Goal: Information Seeking & Learning: Find specific fact

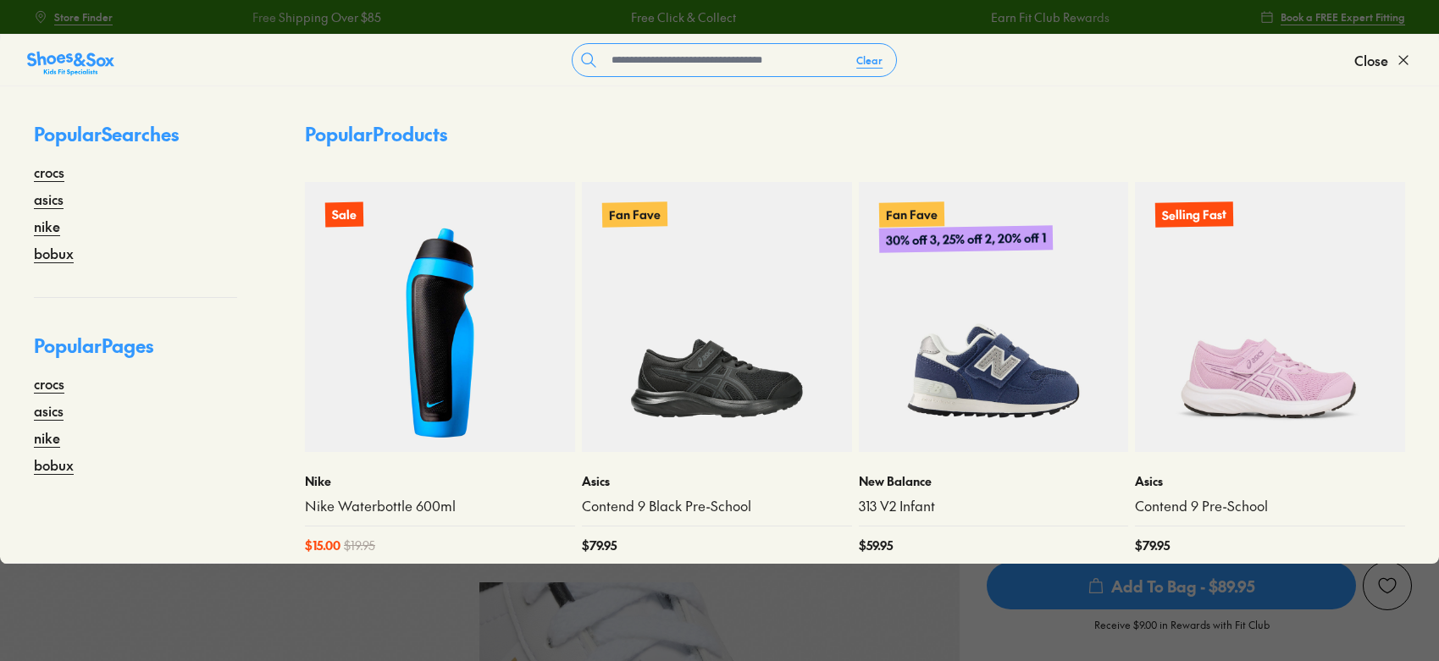
select select "*"
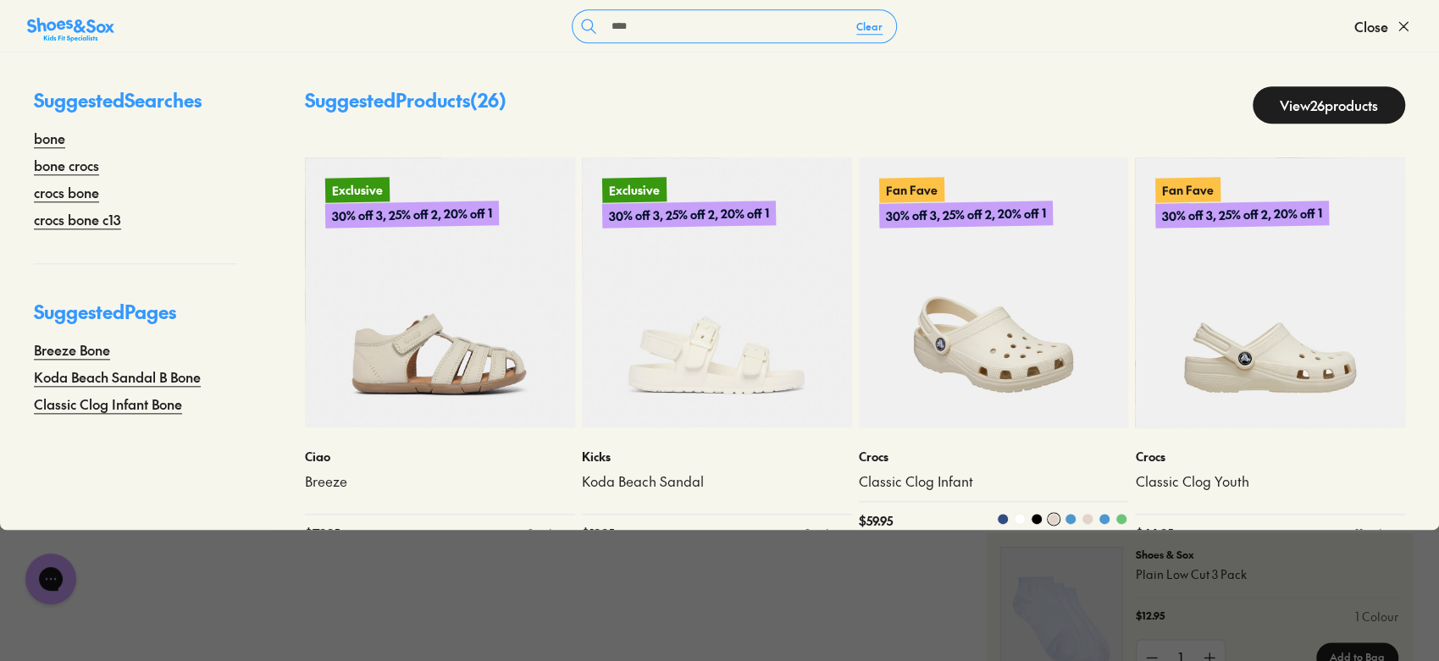
type input "****"
click at [1002, 343] on img at bounding box center [994, 293] width 270 height 270
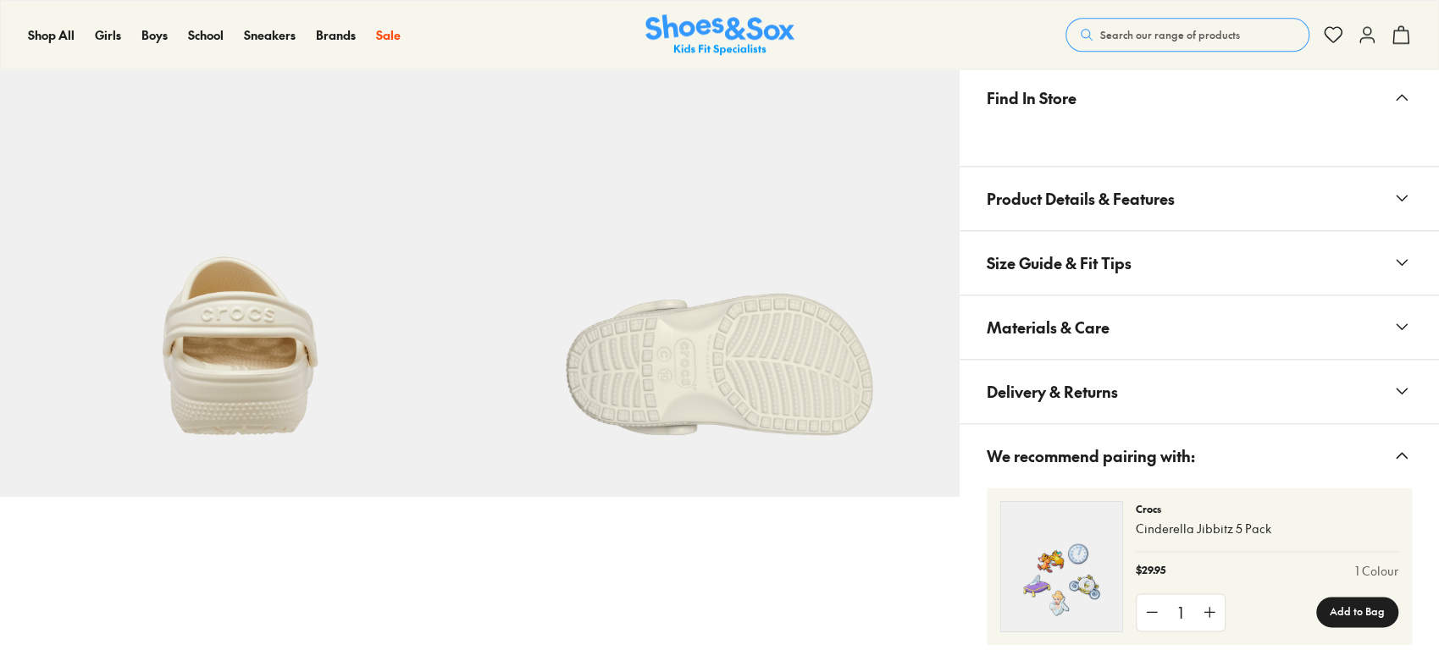
click at [1135, 285] on button "Size Guide & Fit Tips" at bounding box center [1199, 263] width 479 height 64
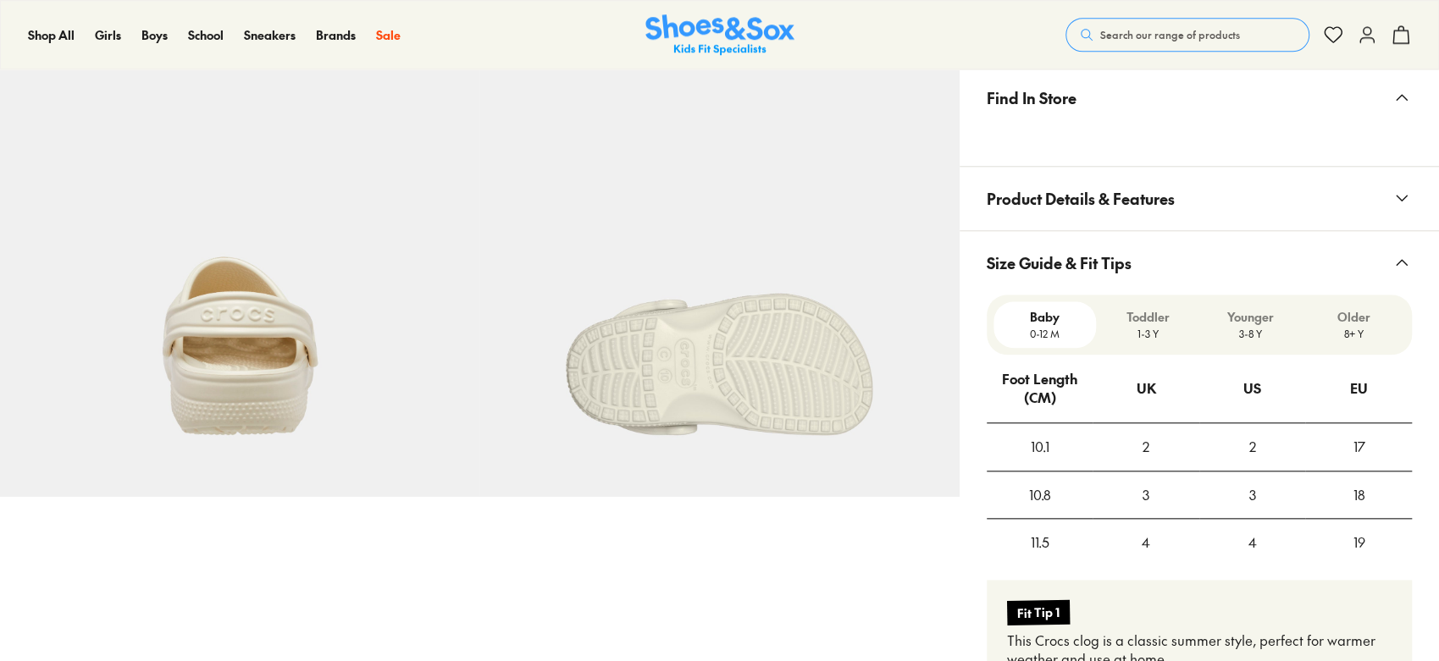
scroll to position [1043, 0]
select select "*"
click at [1166, 275] on button "Size Guide & Fit Tips" at bounding box center [1199, 265] width 479 height 64
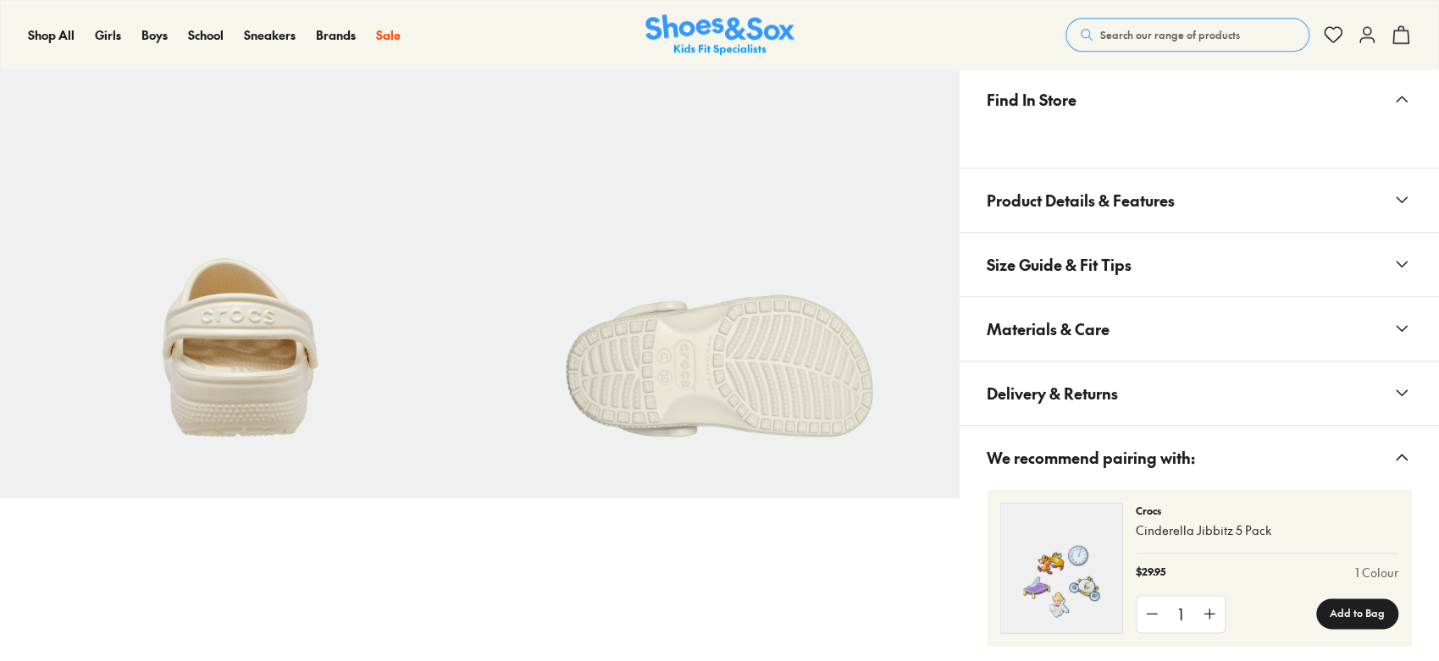
scroll to position [0, 0]
click at [1115, 347] on button "Materials & Care" at bounding box center [1199, 329] width 479 height 64
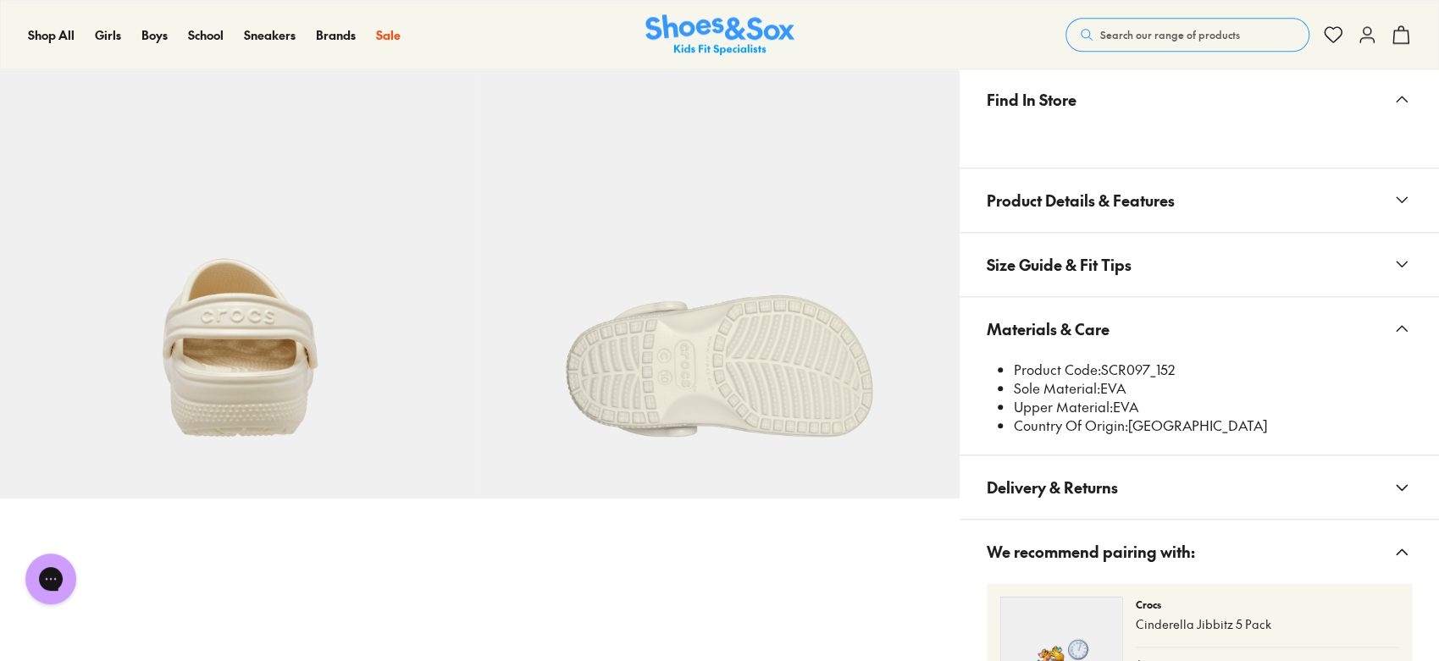
click at [1264, 329] on button "Materials & Care" at bounding box center [1199, 329] width 479 height 64
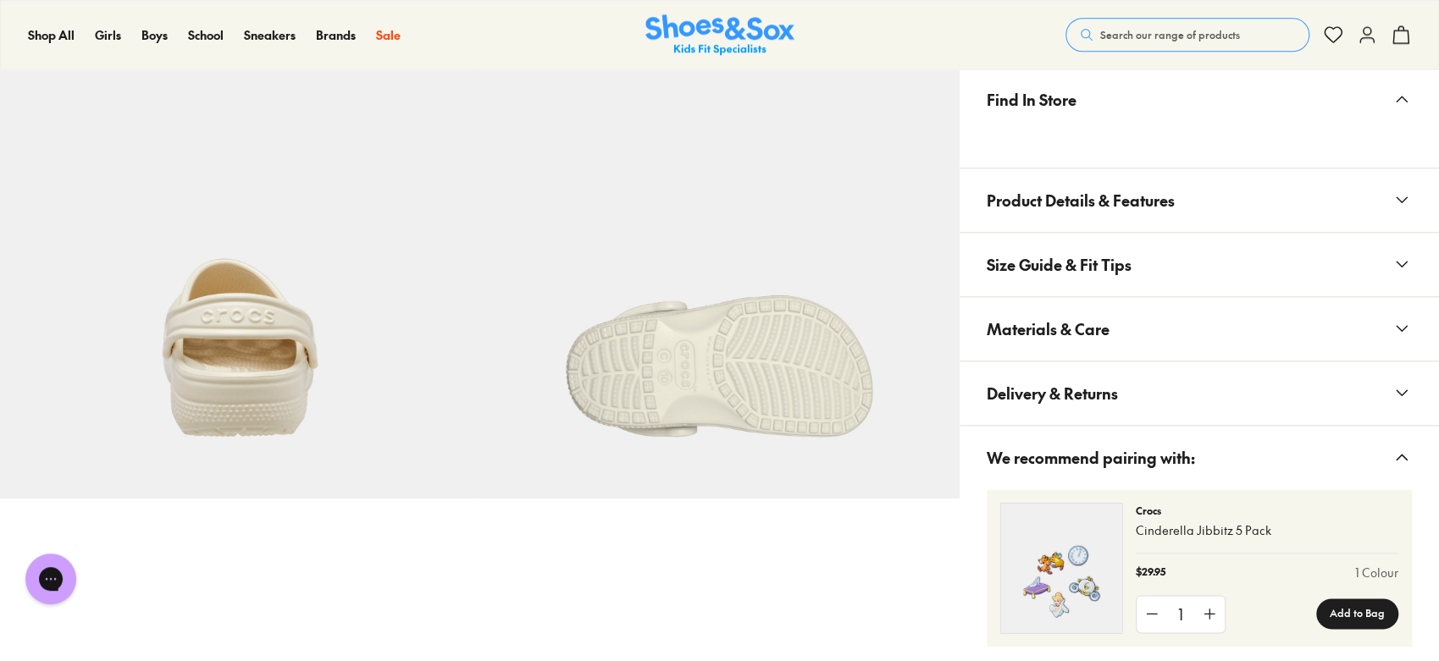
click at [1144, 357] on button "Materials & Care" at bounding box center [1199, 329] width 479 height 64
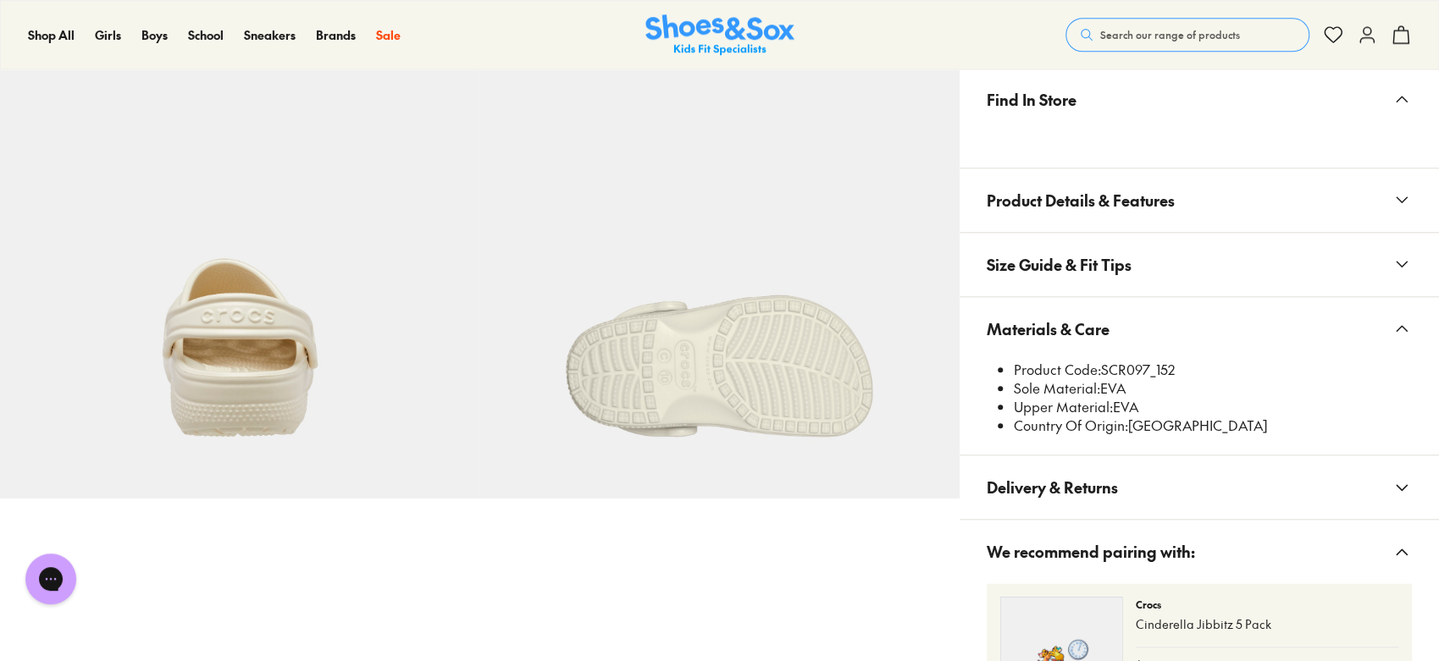
click at [1264, 297] on button "Materials & Care" at bounding box center [1199, 329] width 479 height 64
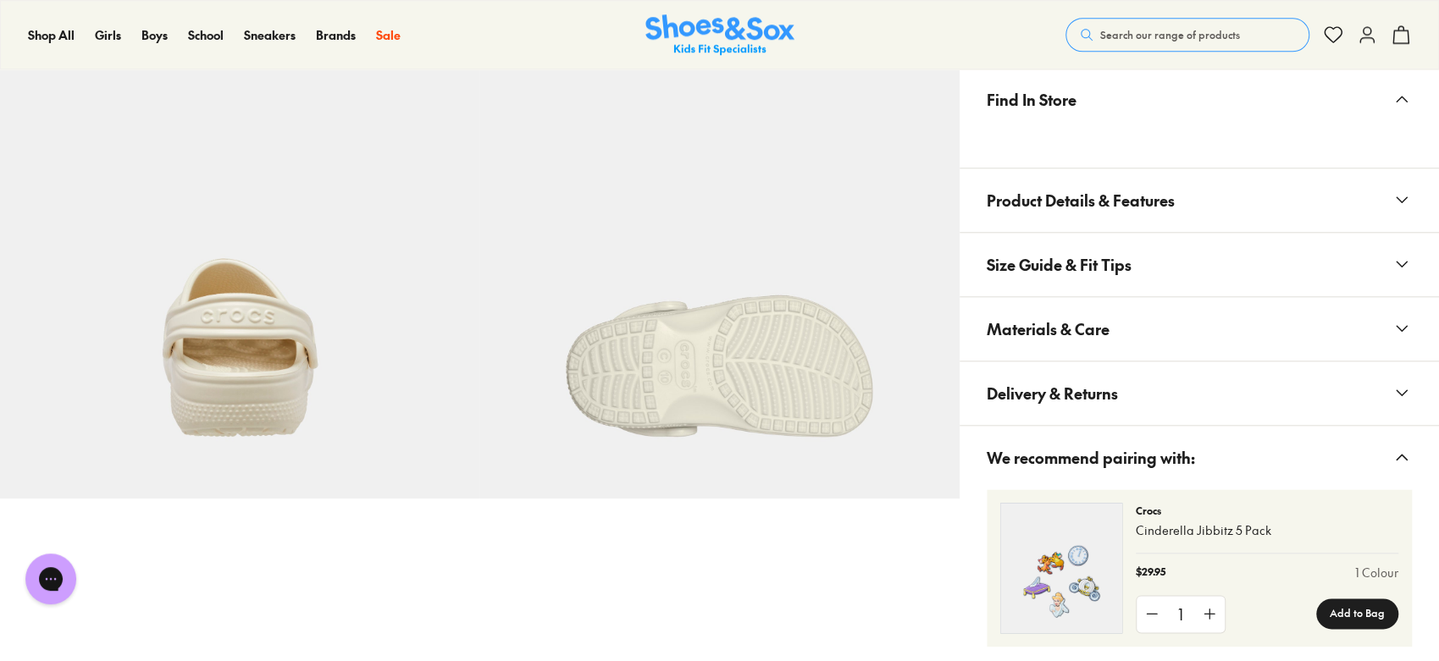
click at [1064, 357] on button "Materials & Care" at bounding box center [1199, 329] width 479 height 64
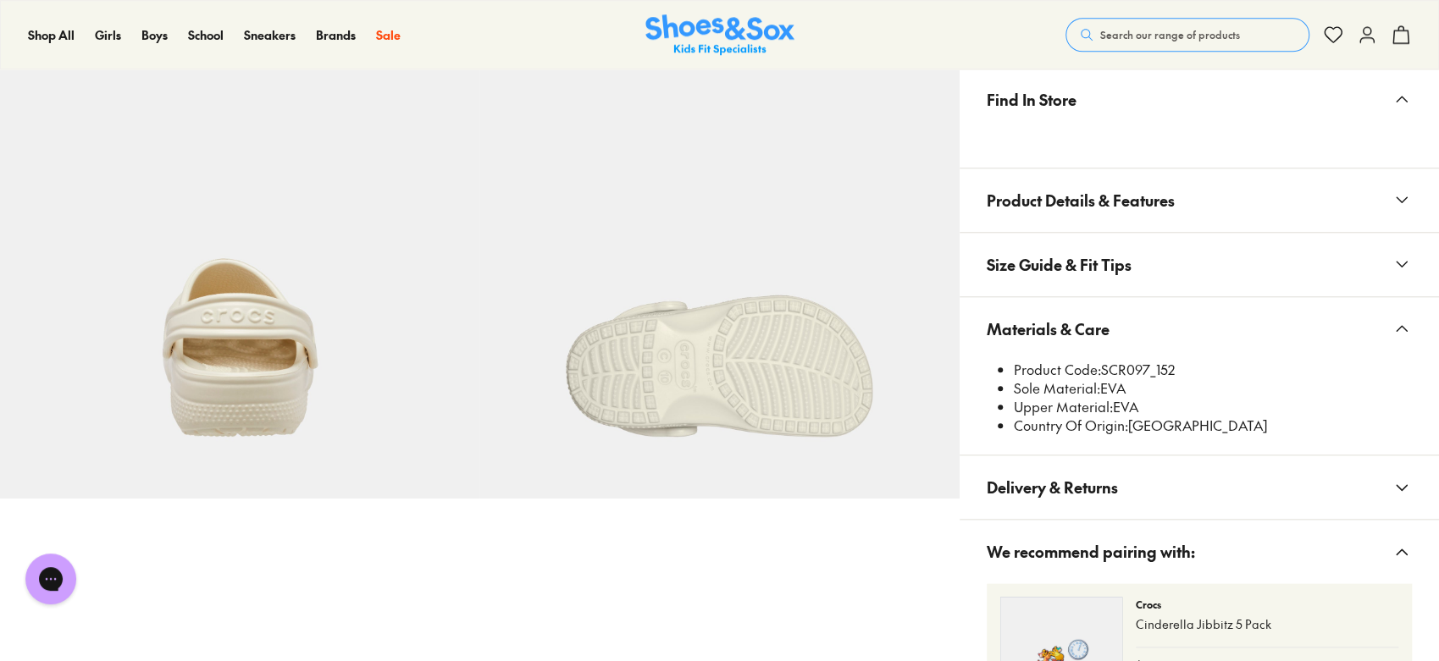
click at [1104, 364] on li "Product Code: SCR097_152" at bounding box center [1213, 370] width 398 height 19
click at [1112, 364] on li "Product Code: SCR097_152" at bounding box center [1213, 370] width 398 height 19
click at [1147, 365] on li "Product Code: SCR097_152" at bounding box center [1213, 370] width 398 height 19
drag, startPoint x: 1151, startPoint y: 371, endPoint x: 1104, endPoint y: 371, distance: 46.6
click at [1104, 371] on li "Product Code: SCR097_152" at bounding box center [1213, 370] width 398 height 19
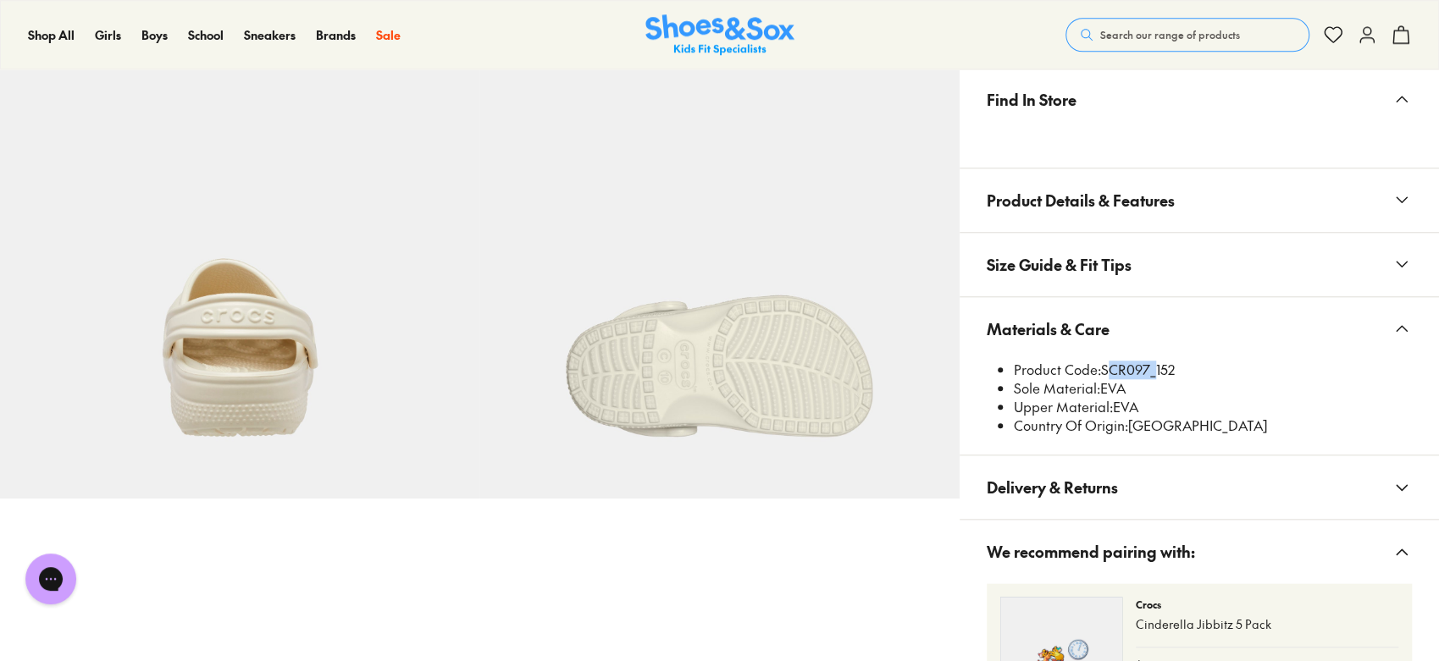
copy li "SCR097"
